Goal: Transaction & Acquisition: Purchase product/service

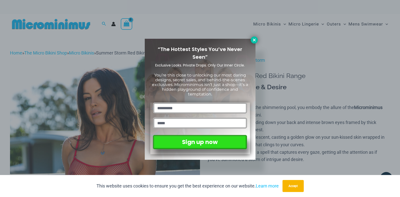
click at [254, 40] on icon at bounding box center [254, 40] width 3 height 3
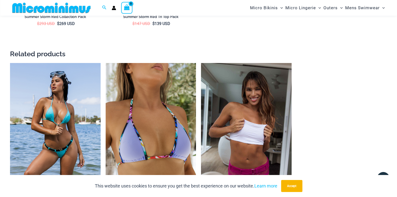
scroll to position [955, 0]
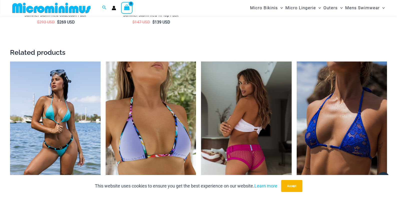
click at [245, 130] on img at bounding box center [246, 130] width 91 height 136
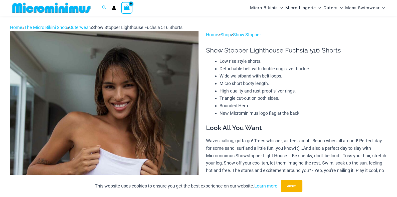
scroll to position [258, 0]
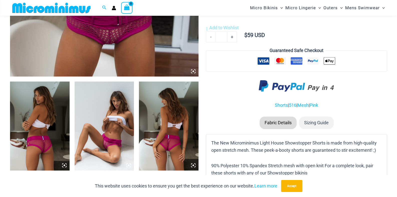
click at [113, 112] on img at bounding box center [105, 126] width 60 height 89
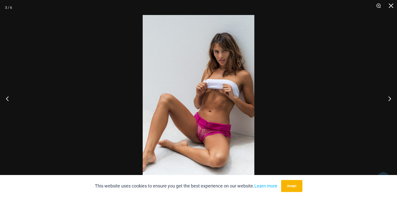
click at [213, 99] on img at bounding box center [199, 98] width 112 height 167
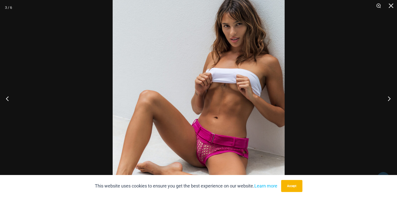
click at [390, 102] on button "Next" at bounding box center [387, 98] width 19 height 25
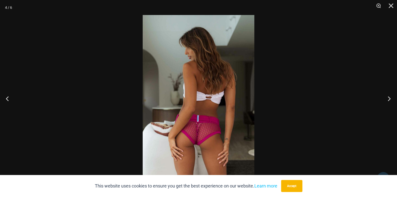
click at [390, 102] on button "Next" at bounding box center [387, 98] width 19 height 25
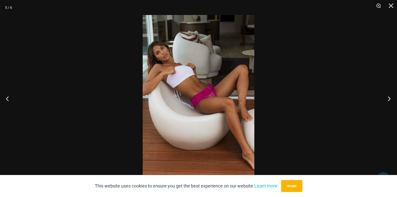
click at [390, 102] on button "Next" at bounding box center [387, 98] width 19 height 25
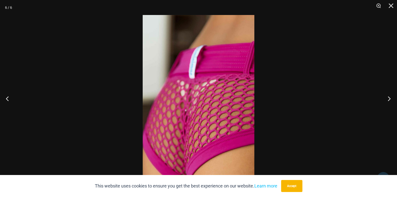
click at [390, 102] on button "Next" at bounding box center [387, 98] width 19 height 25
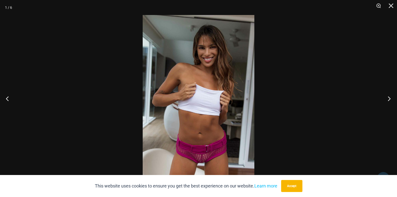
click at [390, 102] on button "Next" at bounding box center [387, 98] width 19 height 25
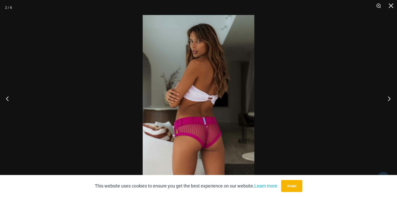
click at [390, 102] on button "Next" at bounding box center [387, 98] width 19 height 25
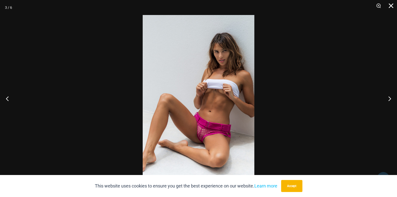
click at [390, 7] on button "Close" at bounding box center [389, 7] width 13 height 15
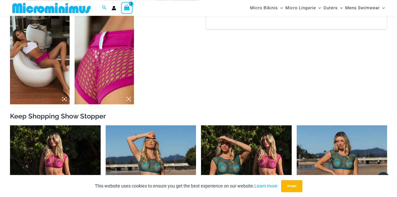
scroll to position [376, 0]
